Goal: Entertainment & Leisure: Consume media (video, audio)

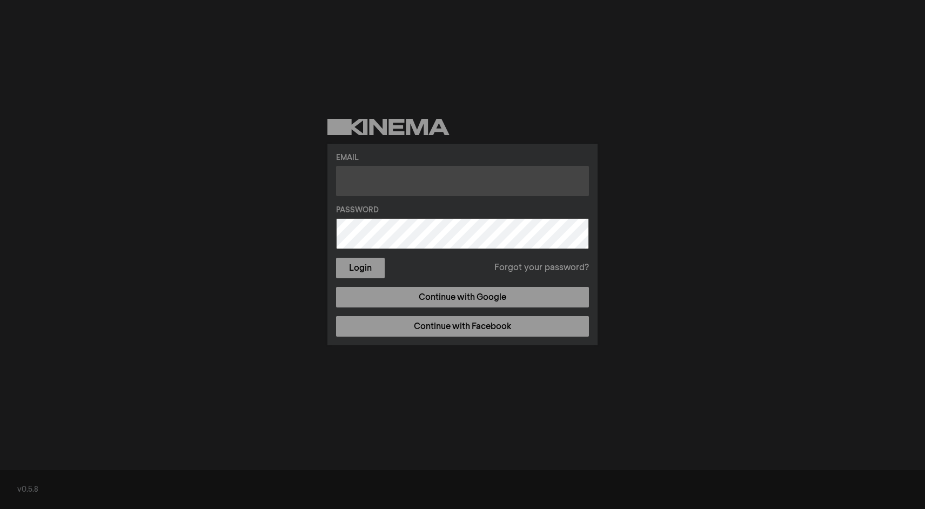
click at [443, 184] on input "text" at bounding box center [462, 181] width 253 height 30
paste input "[PERSON_NAME][EMAIL_ADDRESS][DOMAIN_NAME]"
type input "[PERSON_NAME][EMAIL_ADDRESS][DOMAIN_NAME]"
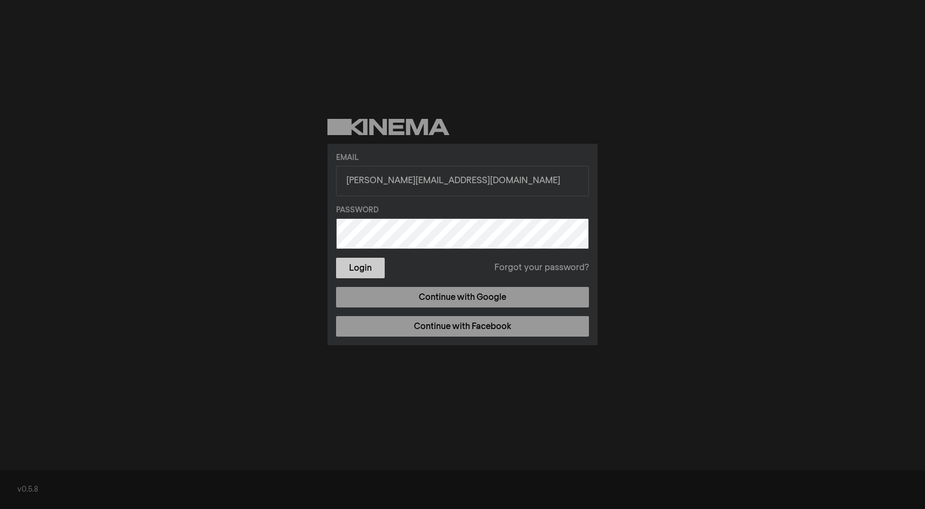
click at [364, 269] on button "Login" at bounding box center [360, 268] width 49 height 21
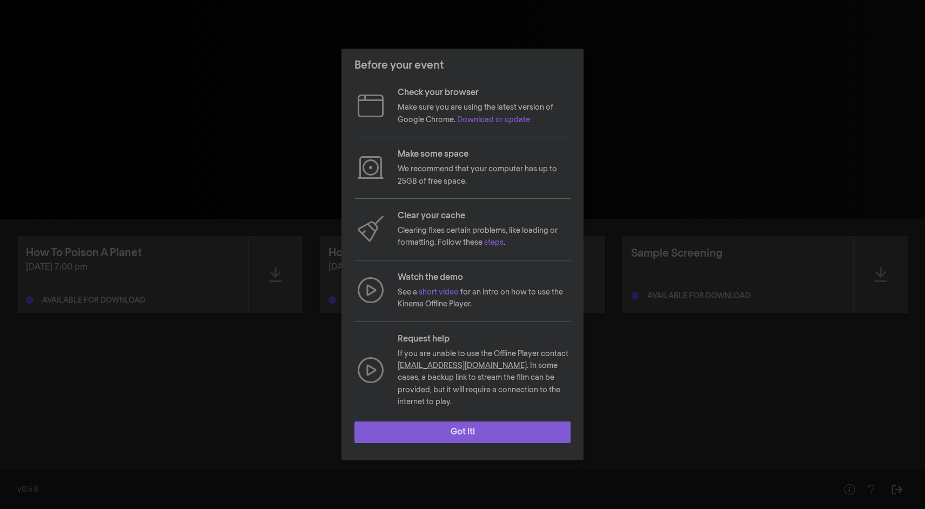
click at [487, 424] on button "Got it!" at bounding box center [462, 432] width 216 height 22
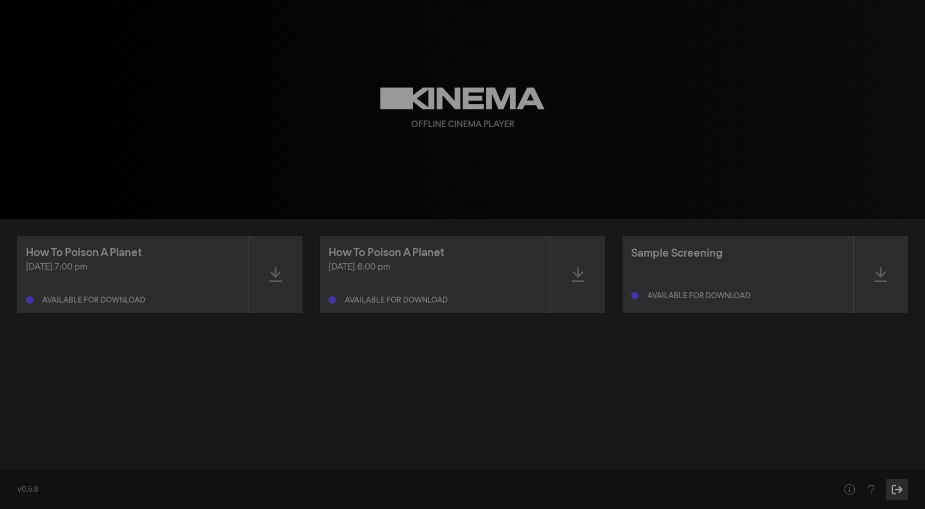
click at [896, 491] on icon "Sign Out" at bounding box center [898, 489] width 14 height 11
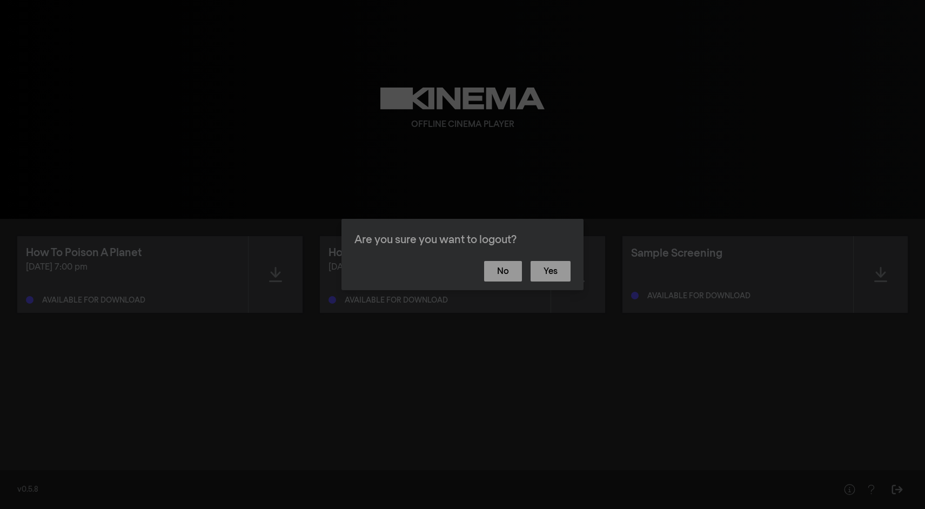
drag, startPoint x: 478, startPoint y: 404, endPoint x: 477, endPoint y: 379, distance: 25.4
click at [478, 394] on div "Are you sure you want to logout? No Yes" at bounding box center [462, 254] width 925 height 509
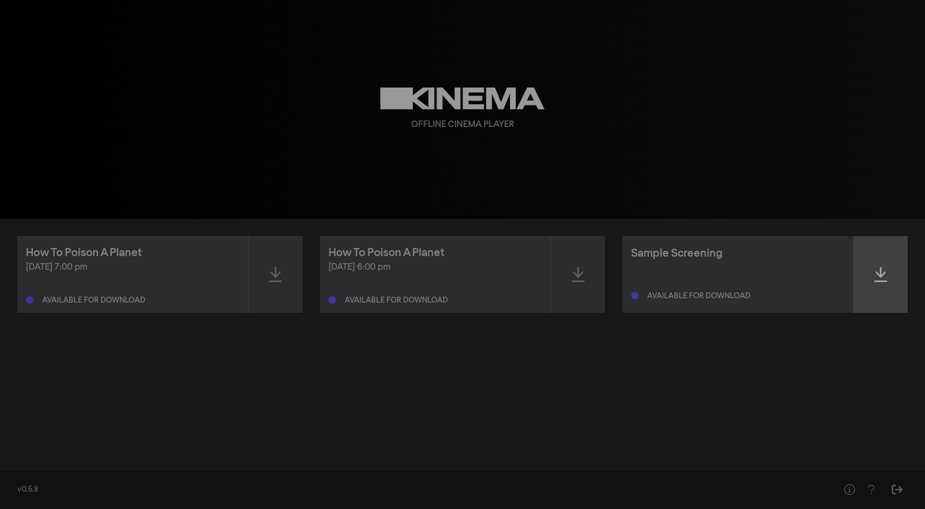
click at [881, 283] on div at bounding box center [881, 274] width 54 height 77
click at [875, 278] on icon at bounding box center [880, 274] width 13 height 15
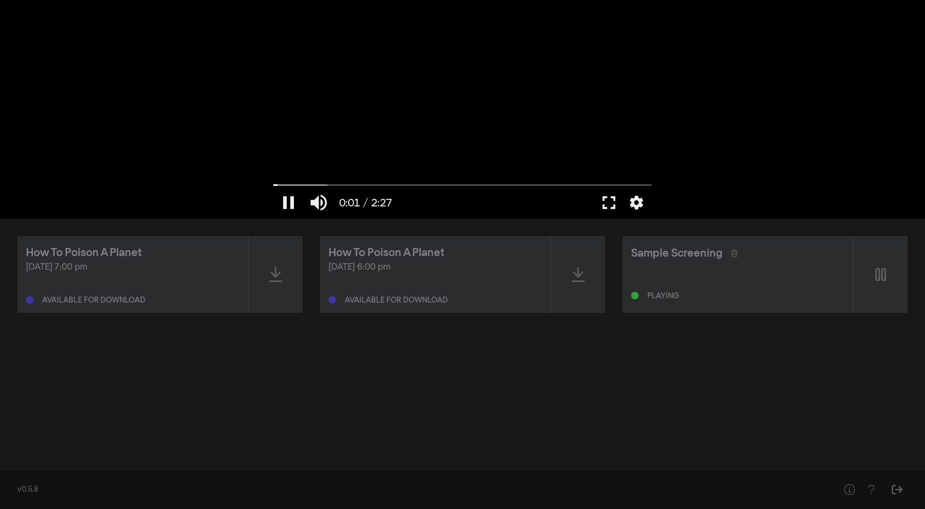
click at [607, 202] on button "fullscreen" at bounding box center [609, 202] width 30 height 32
click at [281, 200] on button "pause" at bounding box center [288, 202] width 30 height 32
click at [590, 275] on div at bounding box center [578, 274] width 54 height 77
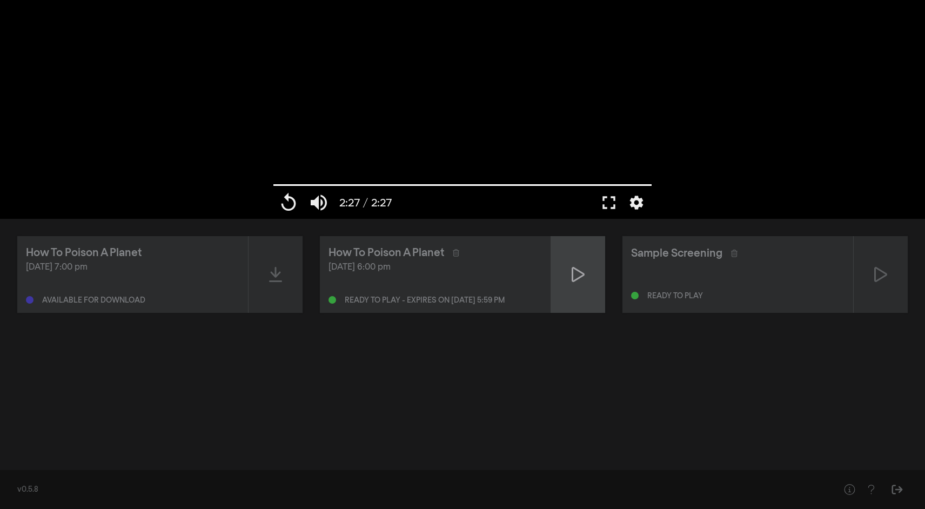
click at [573, 278] on icon at bounding box center [578, 274] width 13 height 17
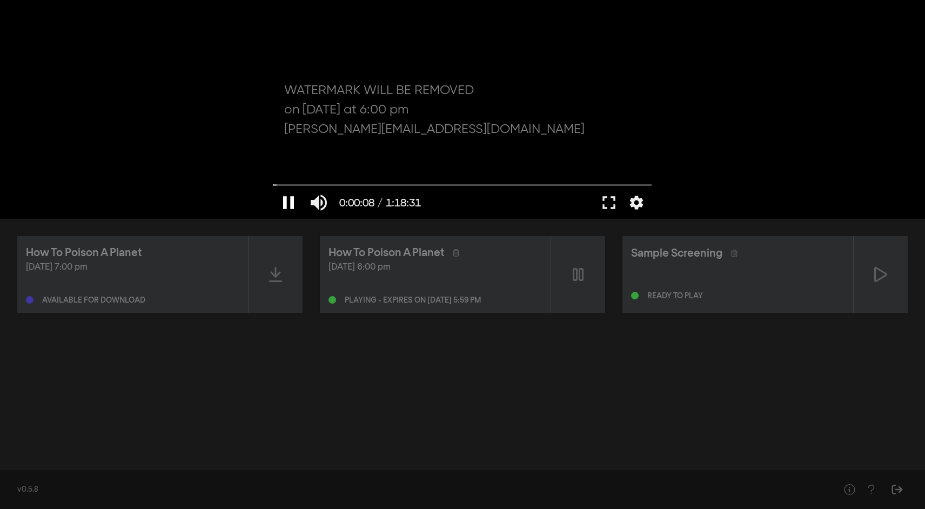
click at [282, 210] on button "pause" at bounding box center [288, 202] width 30 height 32
type input "8.525257"
